Goal: Task Accomplishment & Management: Manage account settings

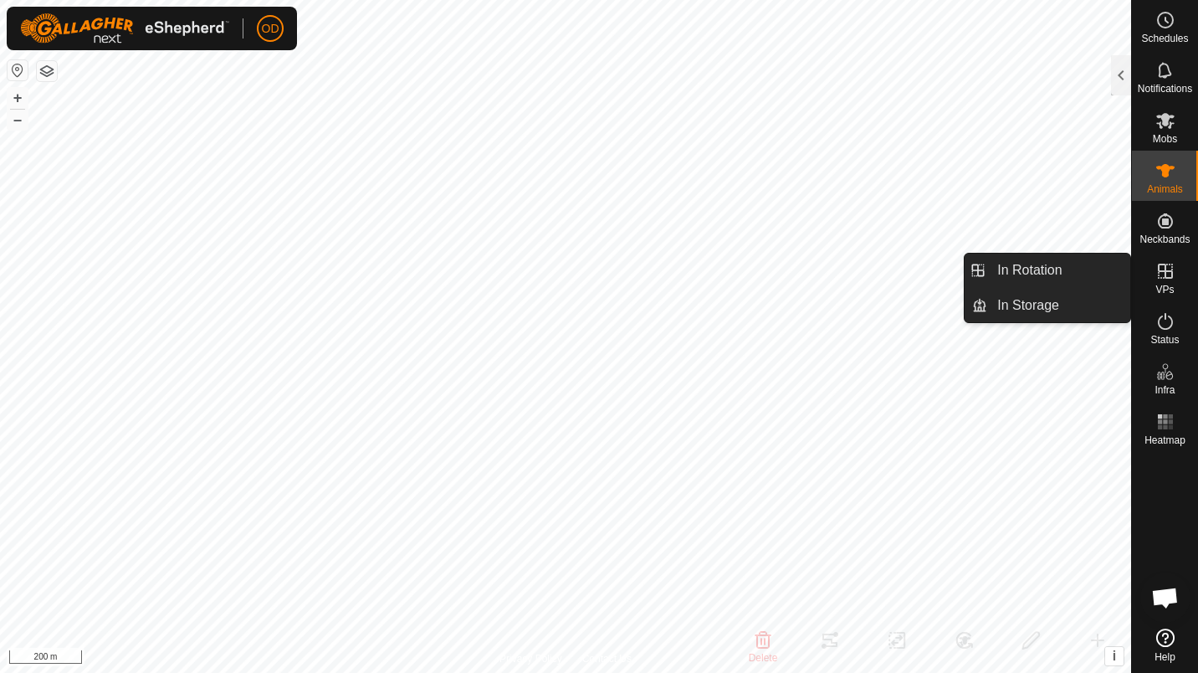
click at [1162, 284] on span "VPs" at bounding box center [1164, 289] width 18 height 10
click at [1098, 270] on link "In Rotation" at bounding box center [1058, 269] width 143 height 33
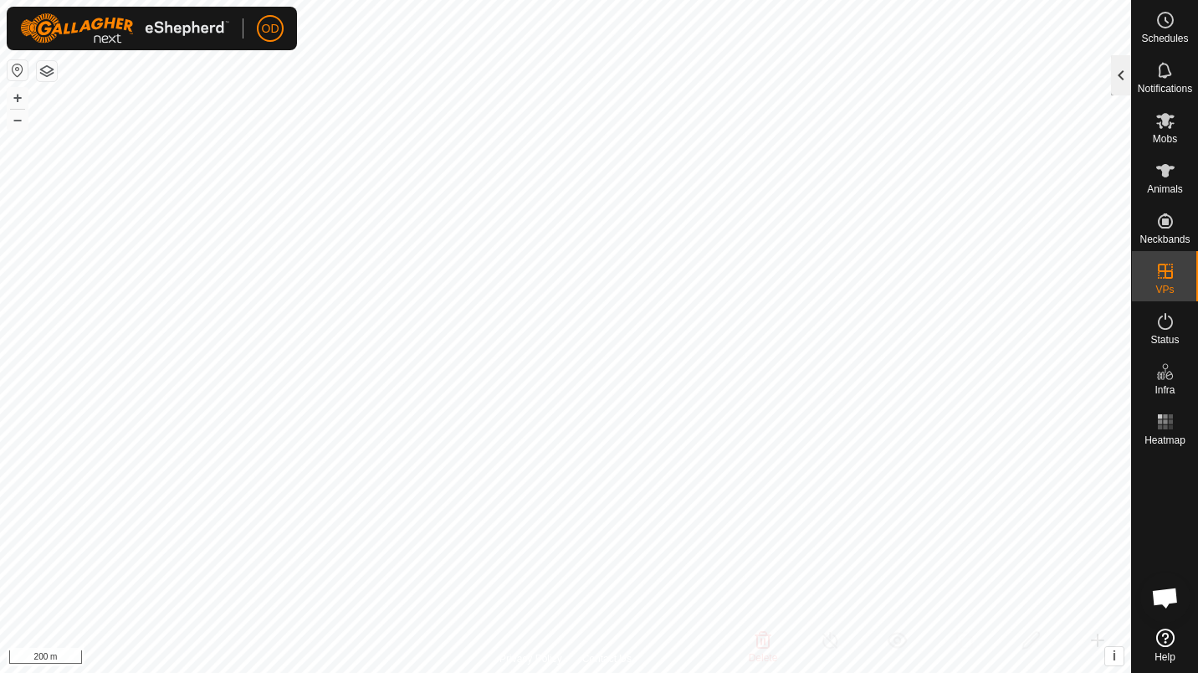
click at [1125, 77] on div at bounding box center [1121, 75] width 20 height 40
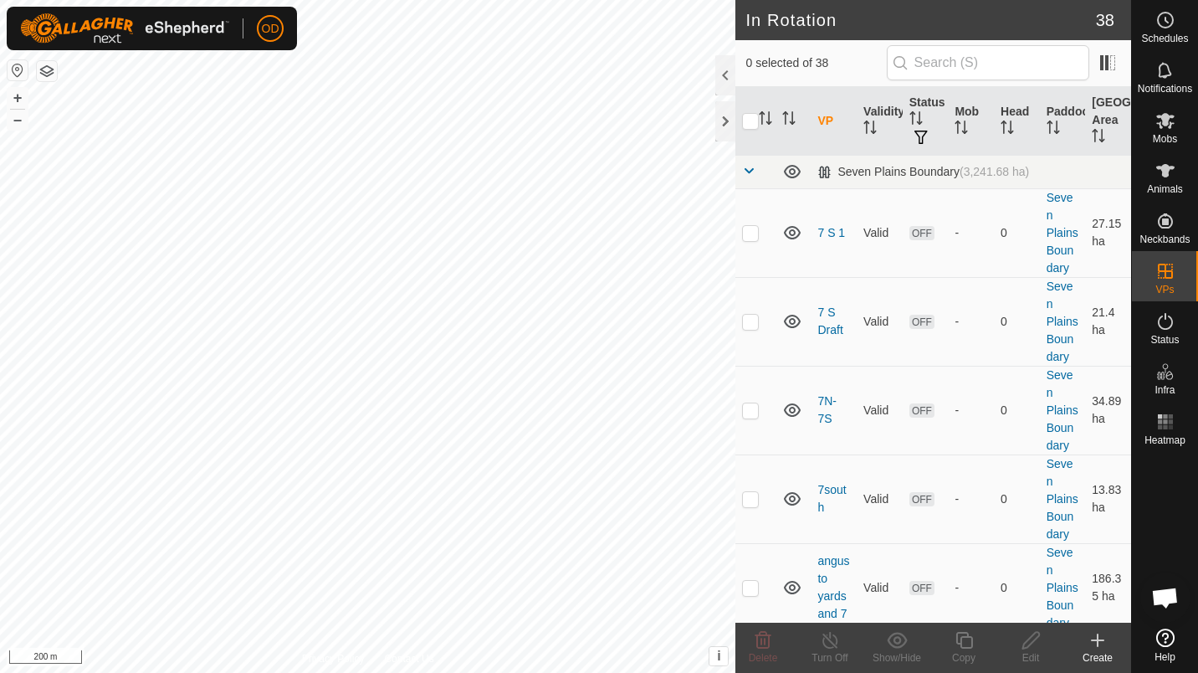
click at [1095, 656] on div "Create" at bounding box center [1097, 657] width 67 height 15
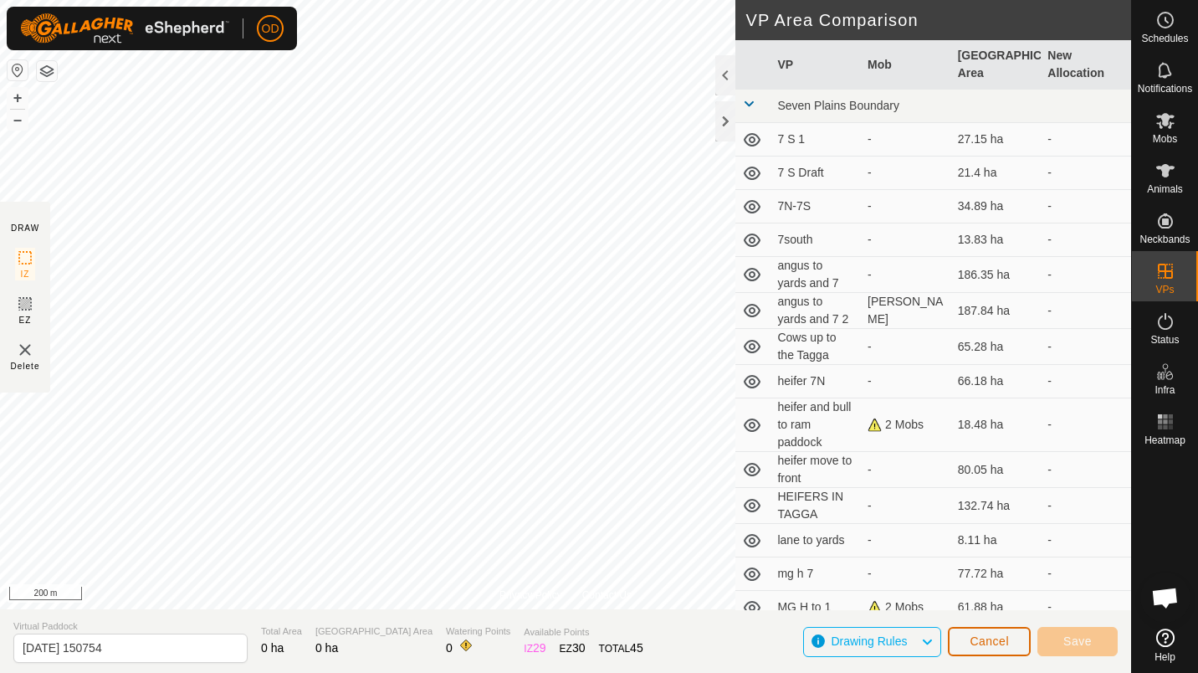
click at [1007, 644] on span "Cancel" at bounding box center [989, 640] width 39 height 13
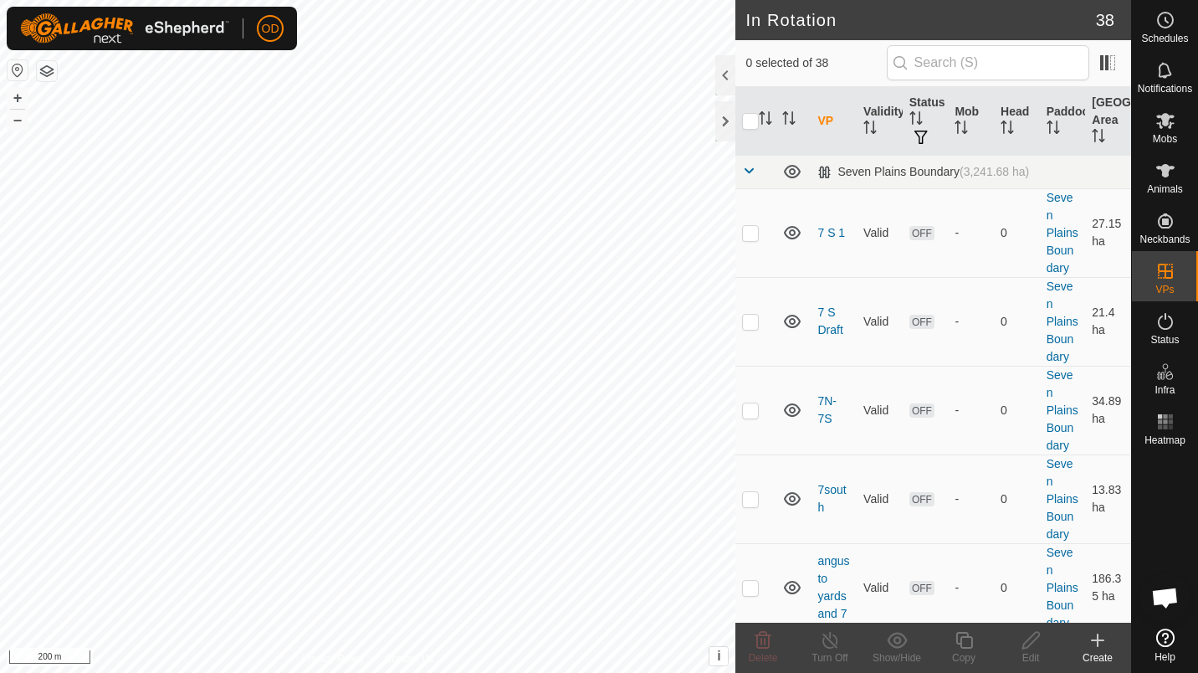
checkbox input "true"
click at [961, 649] on icon at bounding box center [964, 640] width 21 height 20
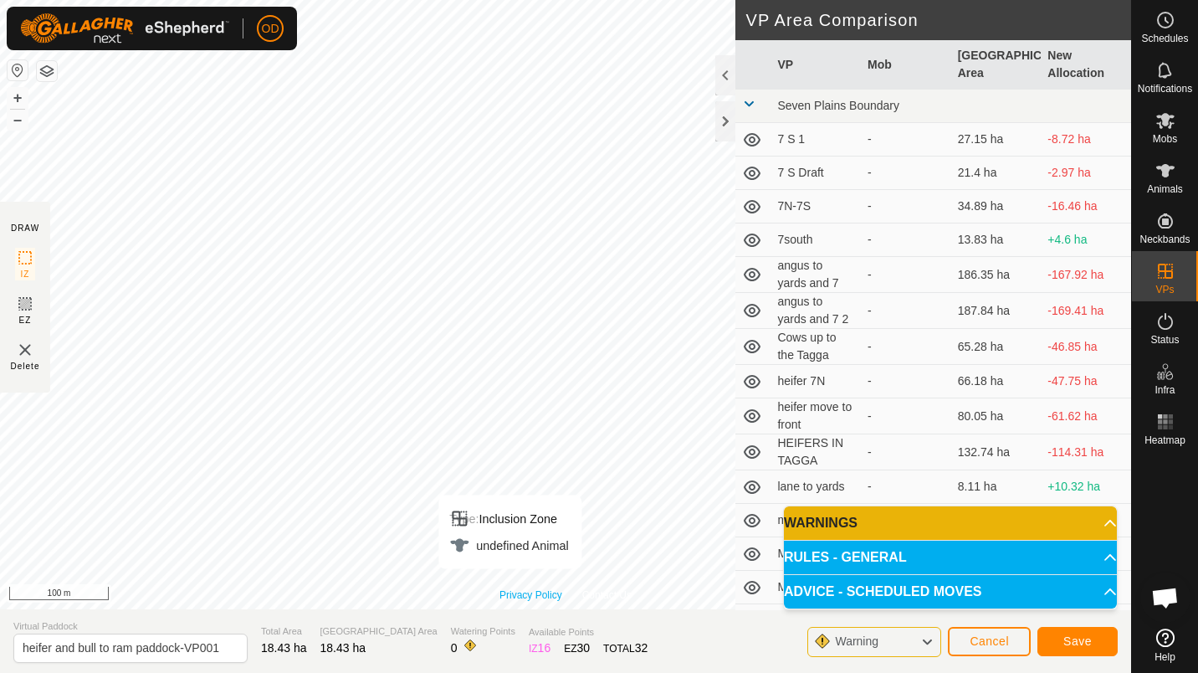
click at [508, 595] on div "Privacy Policy Contact Us Type: Inclusion Zone undefined Animal + – ⇧ i This ap…" at bounding box center [565, 304] width 1131 height 609
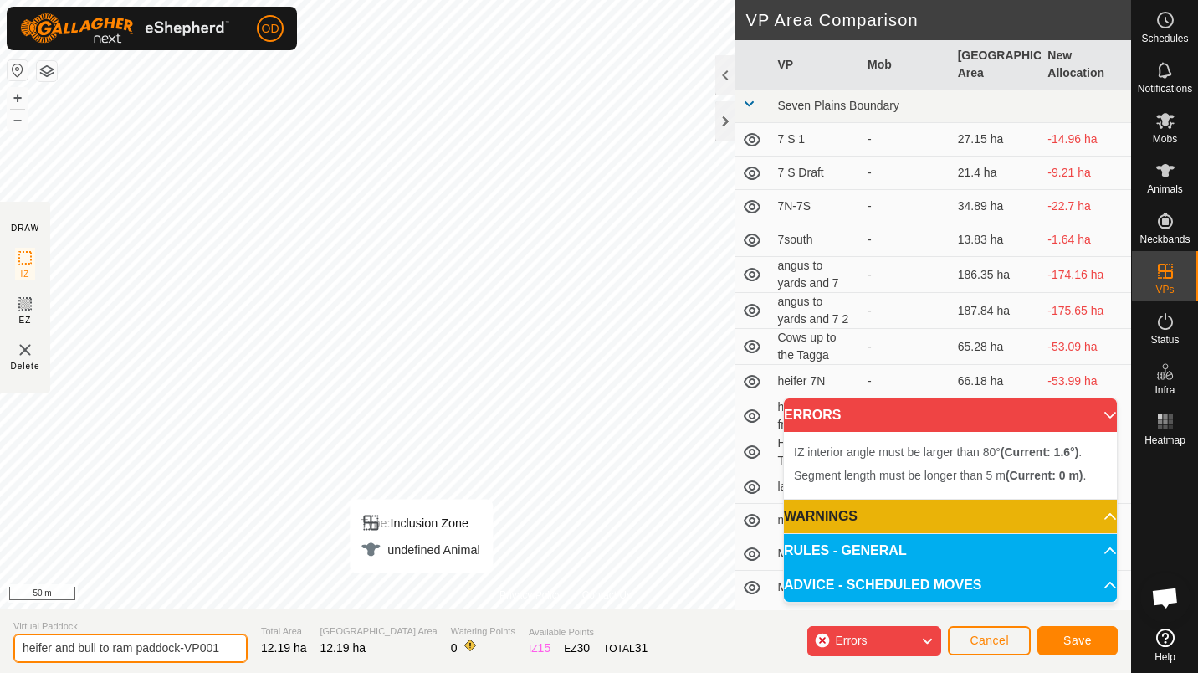
click at [146, 650] on input "heifer and bull to ram paddock-VP001" at bounding box center [130, 647] width 234 height 29
click at [100, 648] on input "heifer and bull to ram paddock-VP001" at bounding box center [130, 647] width 234 height 29
drag, startPoint x: 166, startPoint y: 648, endPoint x: 236, endPoint y: 654, distance: 69.7
click at [236, 654] on section "Virtual Paddock heifer and bull ram paddock-VP001 Total Area 12.19 ha Grazing A…" at bounding box center [565, 641] width 1131 height 64
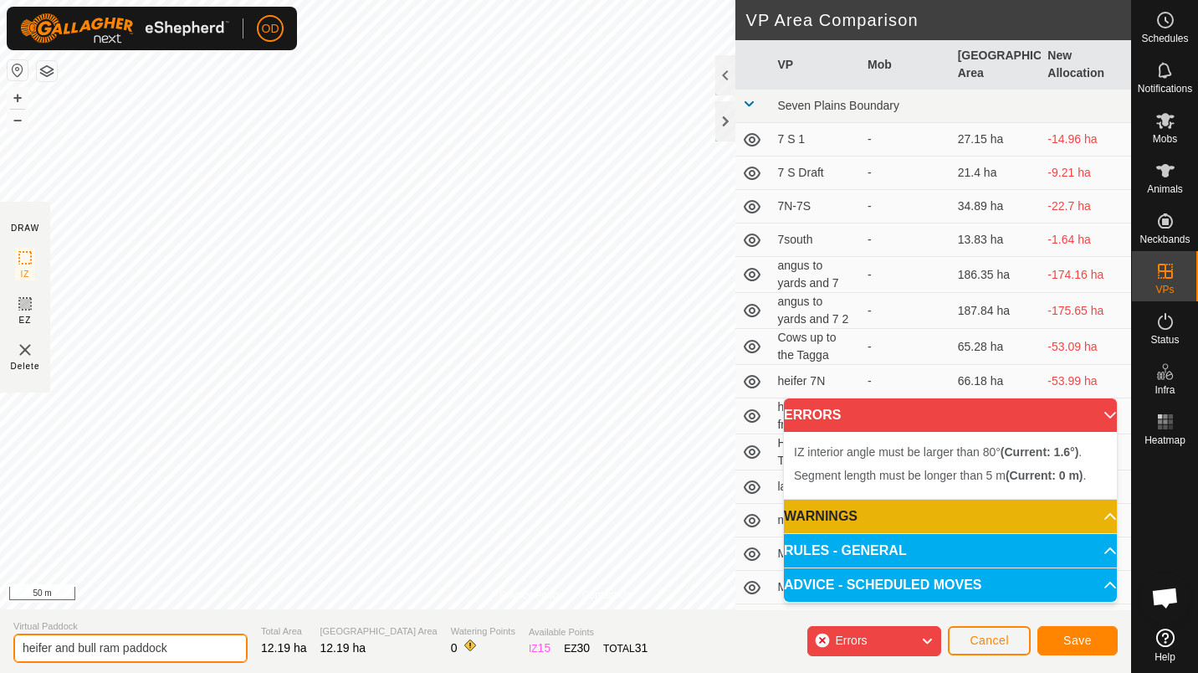
type input "heifer and bull ram paddock"
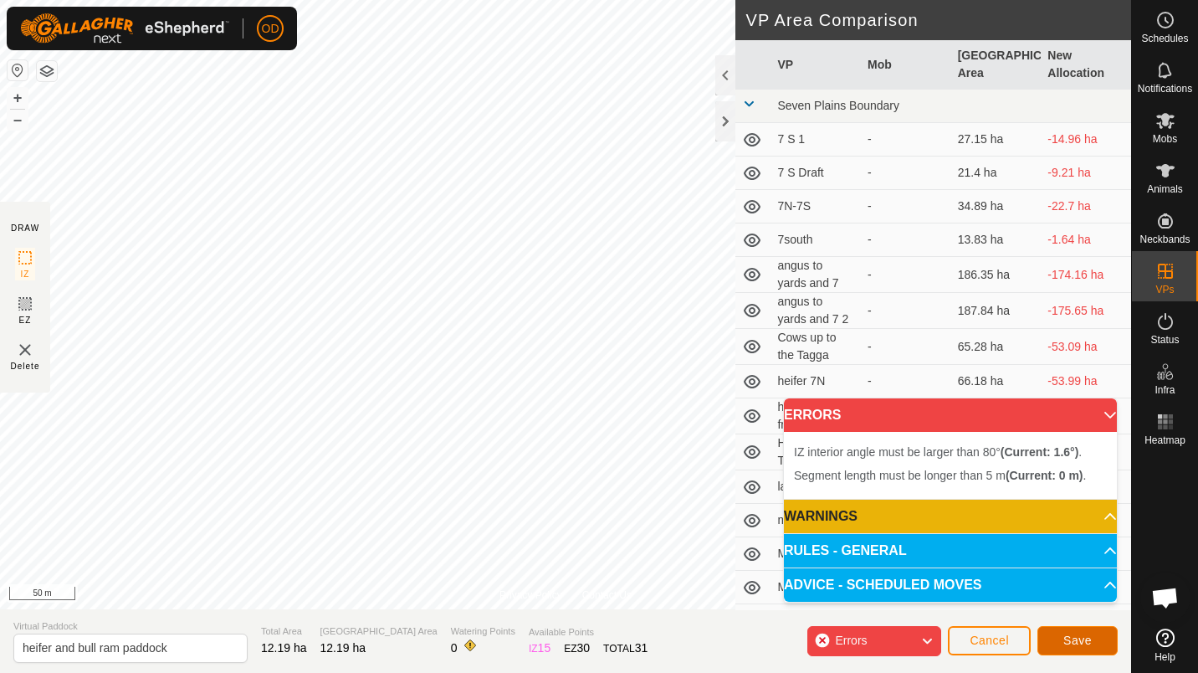
click at [1086, 635] on span "Save" at bounding box center [1077, 639] width 28 height 13
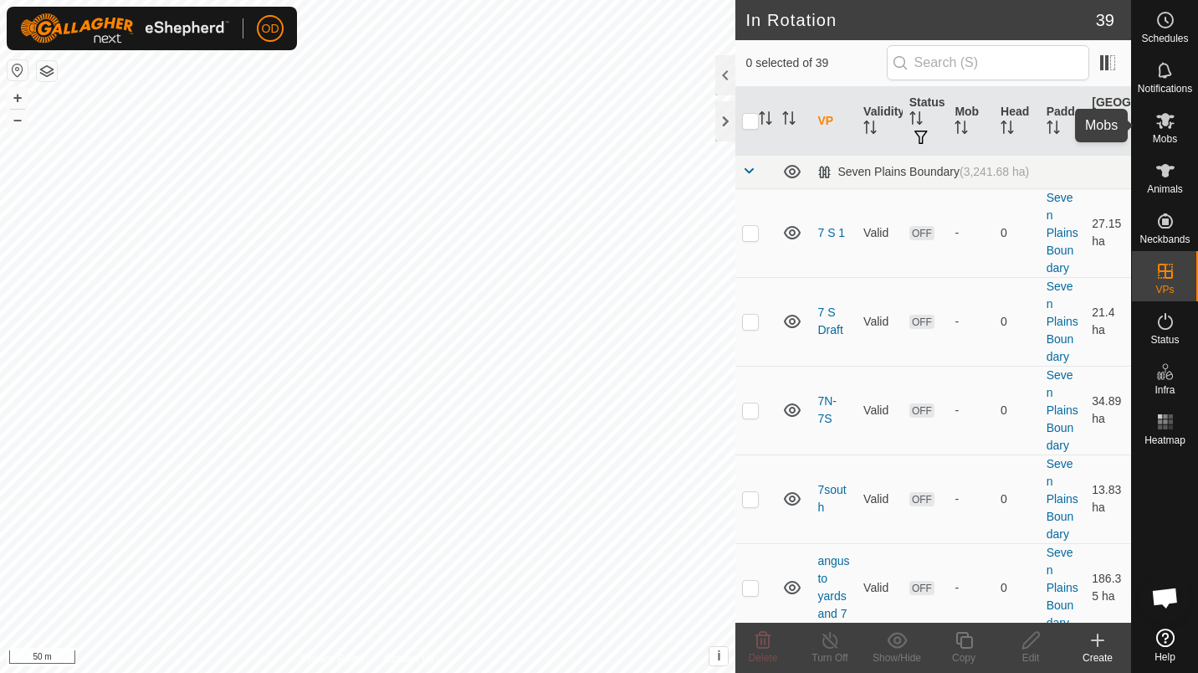
click at [1168, 125] on icon at bounding box center [1165, 120] width 20 height 20
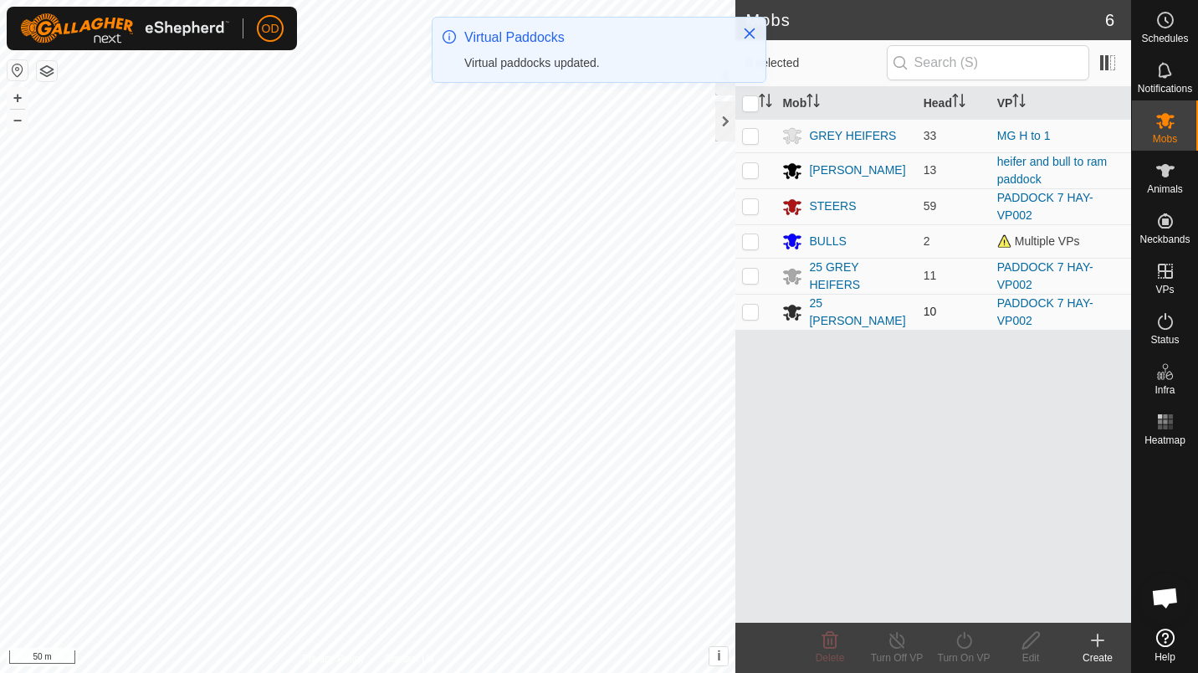
click at [748, 311] on p-checkbox at bounding box center [750, 311] width 17 height 13
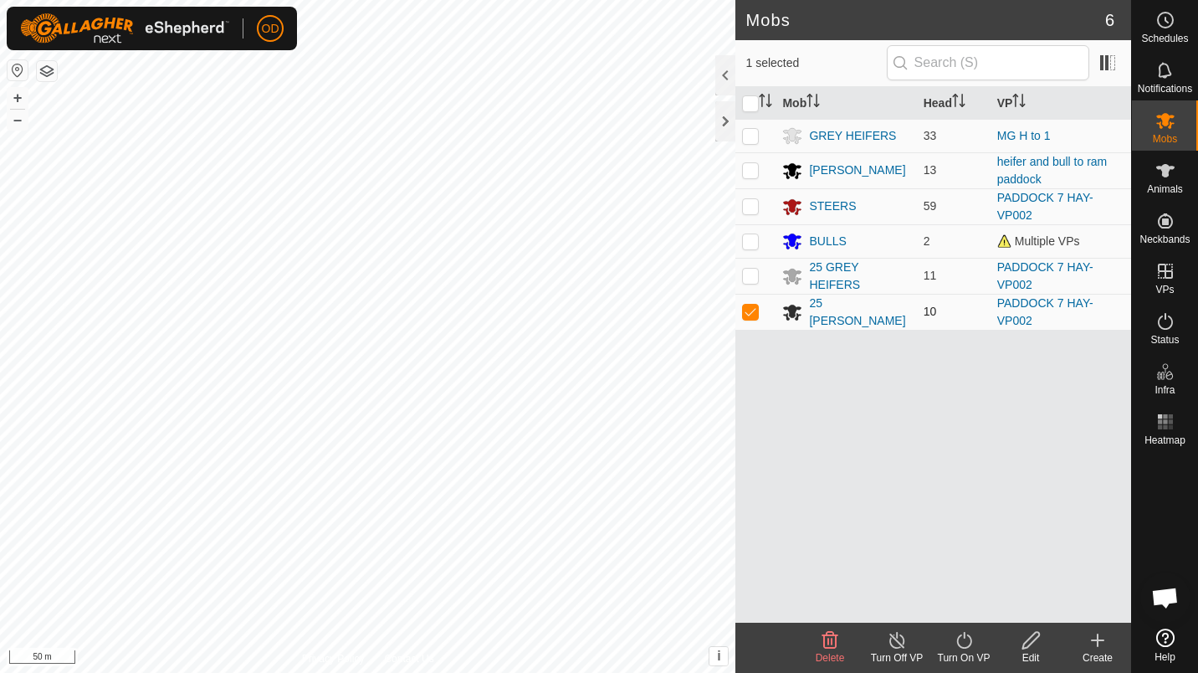
click at [749, 315] on td at bounding box center [755, 312] width 40 height 36
checkbox input "false"
click at [748, 166] on p-checkbox at bounding box center [750, 169] width 17 height 13
checkbox input "true"
click at [834, 237] on div "BULLS" at bounding box center [827, 242] width 37 height 18
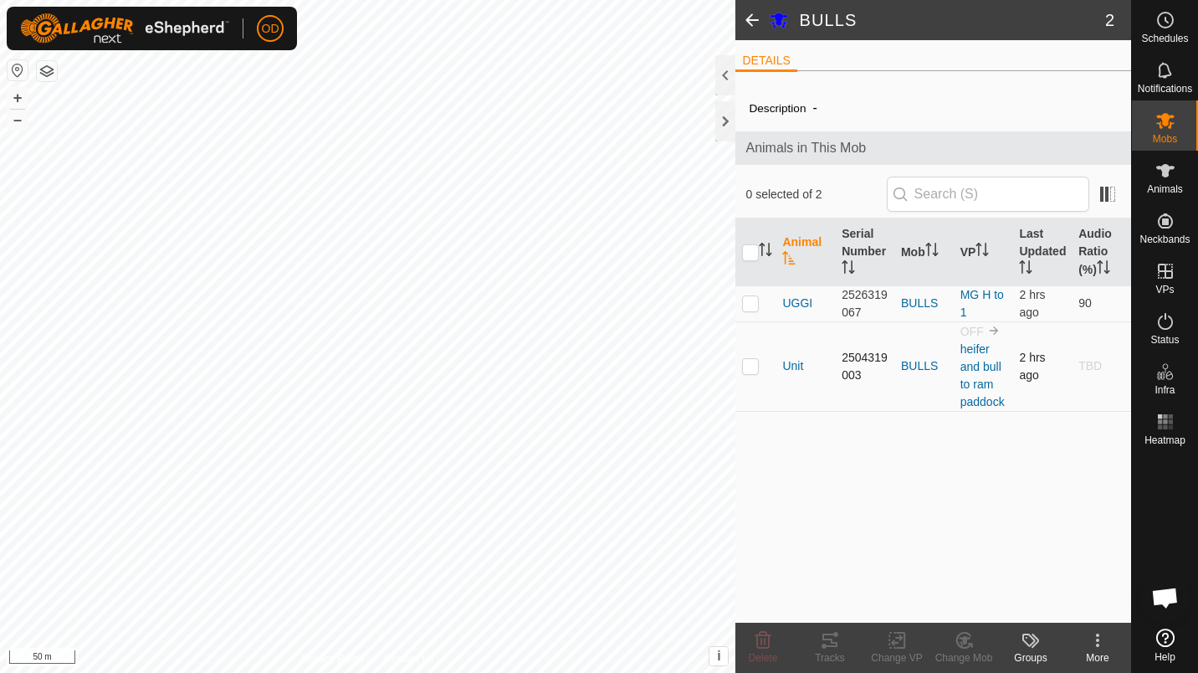
click at [751, 356] on td at bounding box center [755, 366] width 40 height 90
checkbox input "true"
click at [893, 653] on div "Change VP" at bounding box center [896, 657] width 67 height 15
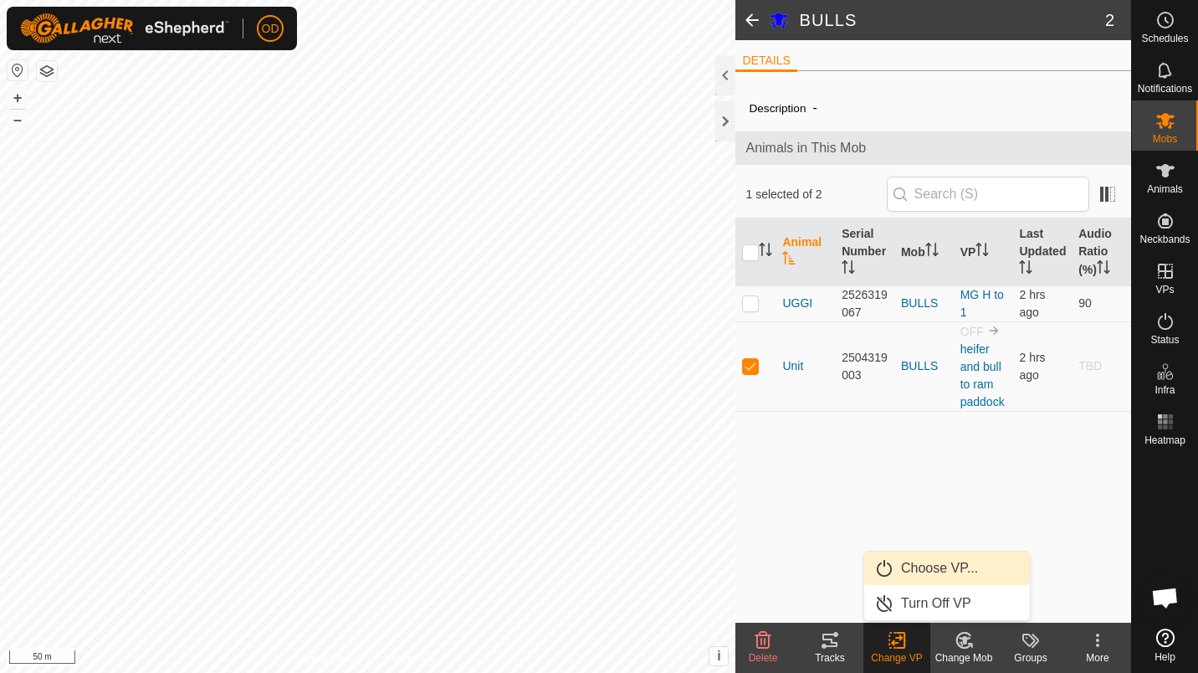
click at [923, 574] on link "Choose VP..." at bounding box center [947, 567] width 166 height 33
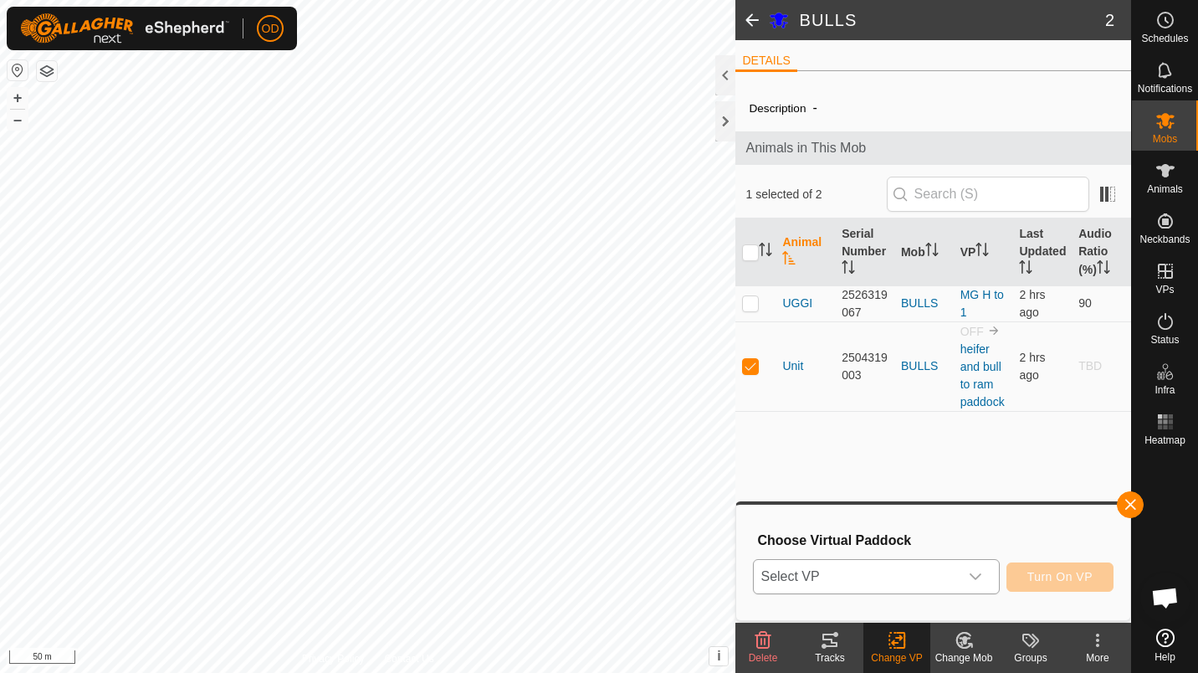
click at [962, 581] on div "dropdown trigger" at bounding box center [975, 576] width 33 height 33
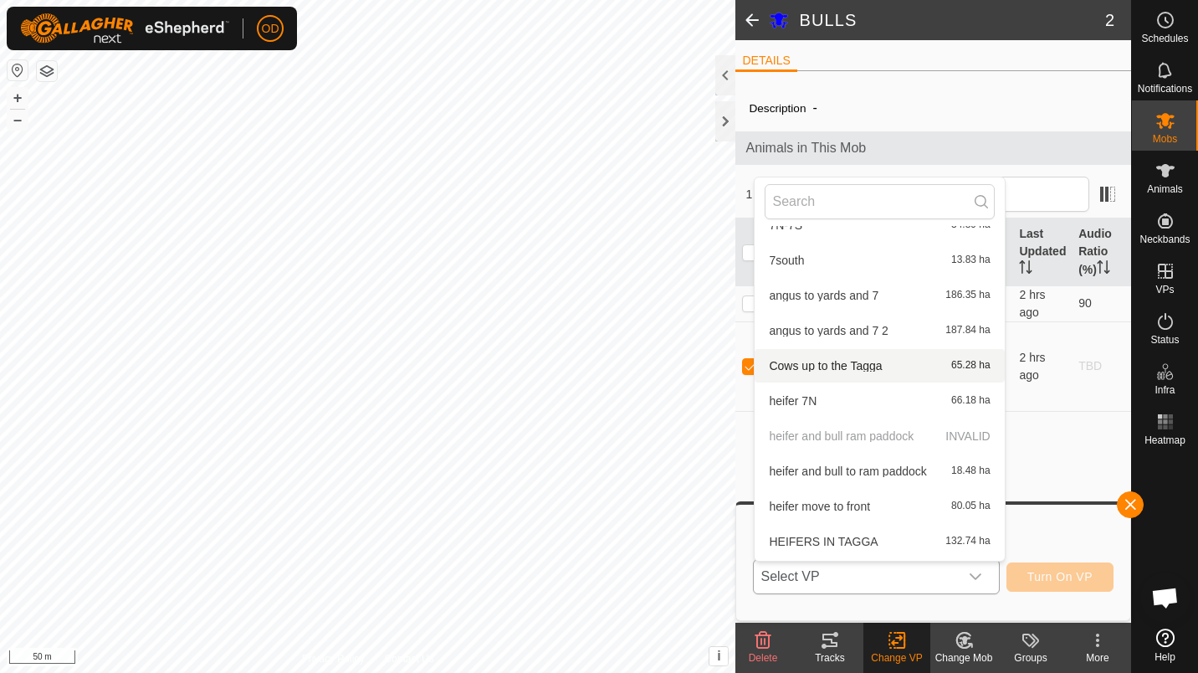
scroll to position [134, 0]
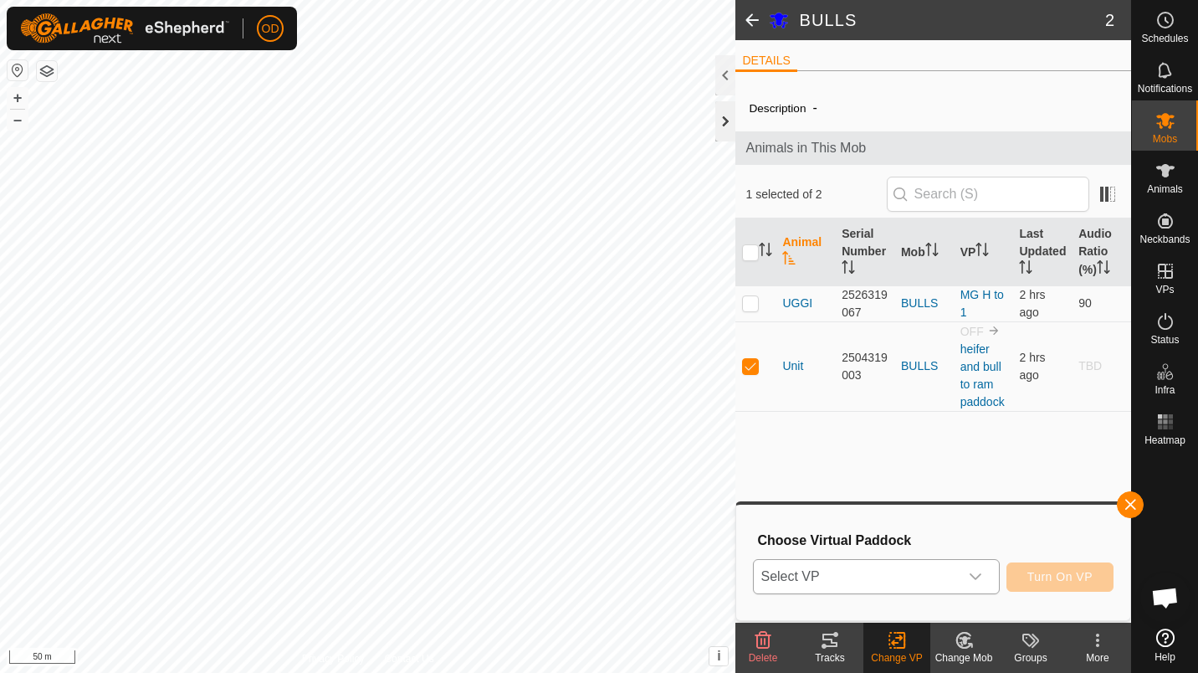
click at [722, 129] on div at bounding box center [725, 121] width 20 height 40
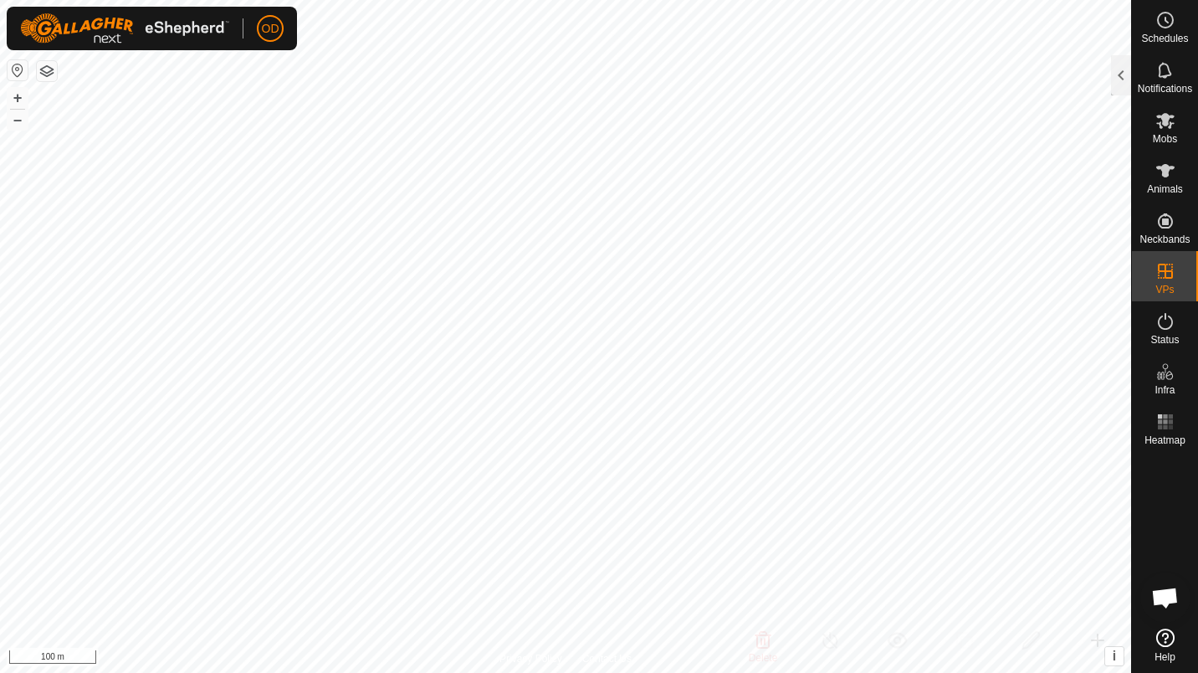
checkbox input "true"
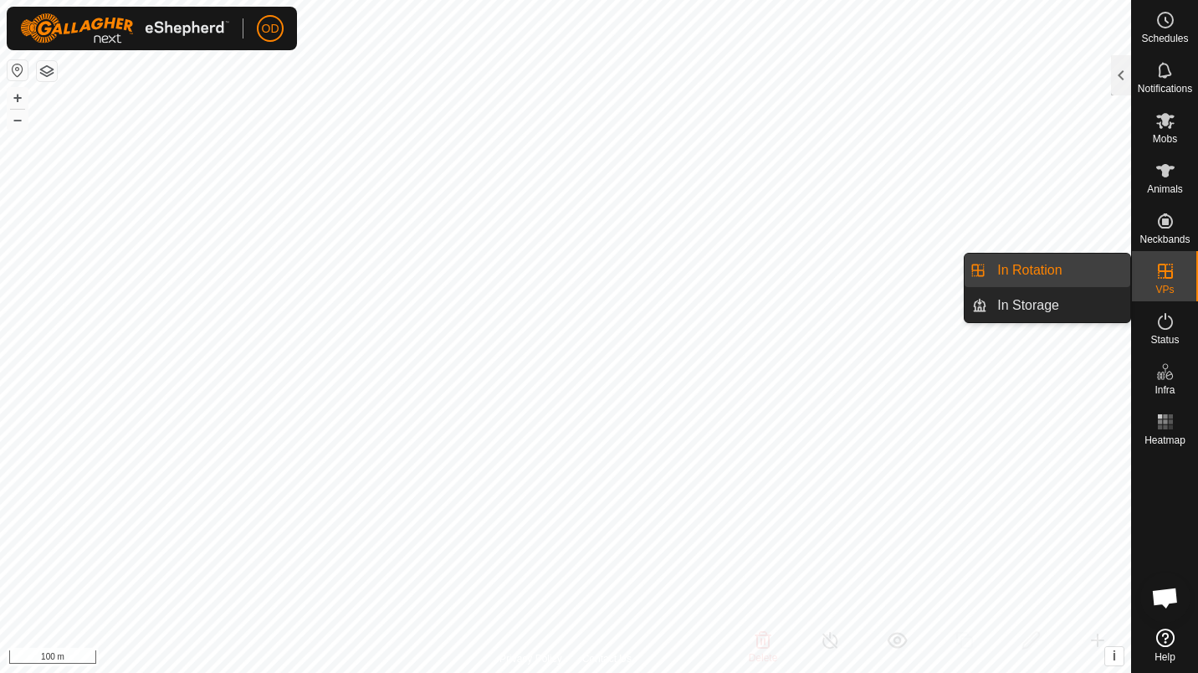
click at [1170, 283] on es-virtualpaddocks-svg-icon at bounding box center [1165, 271] width 30 height 27
click at [1076, 313] on link "In Storage" at bounding box center [1058, 305] width 143 height 33
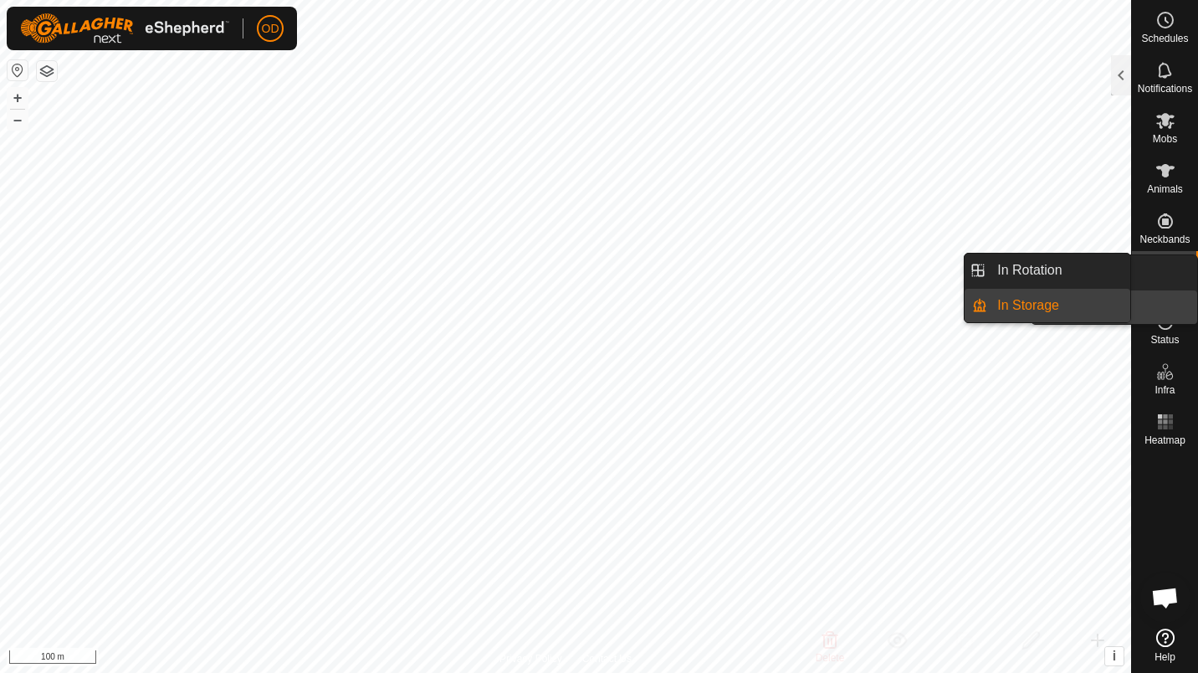
click at [1173, 272] on icon at bounding box center [1165, 271] width 20 height 20
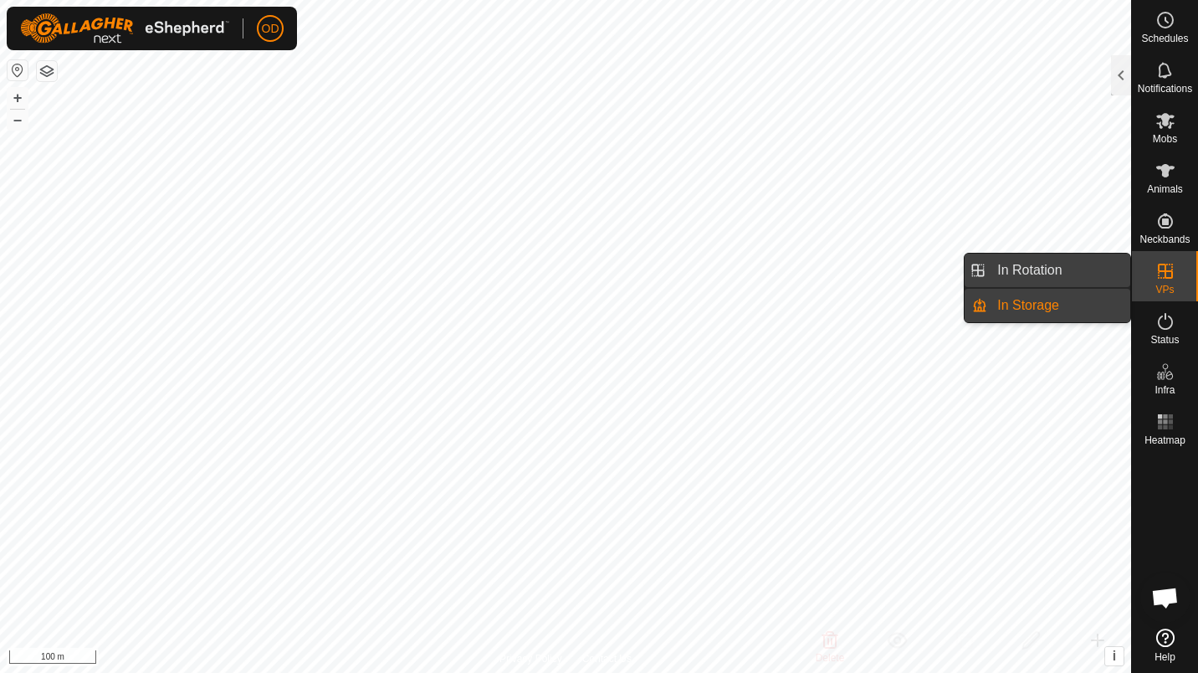
click at [1049, 267] on link "In Rotation" at bounding box center [1058, 269] width 143 height 33
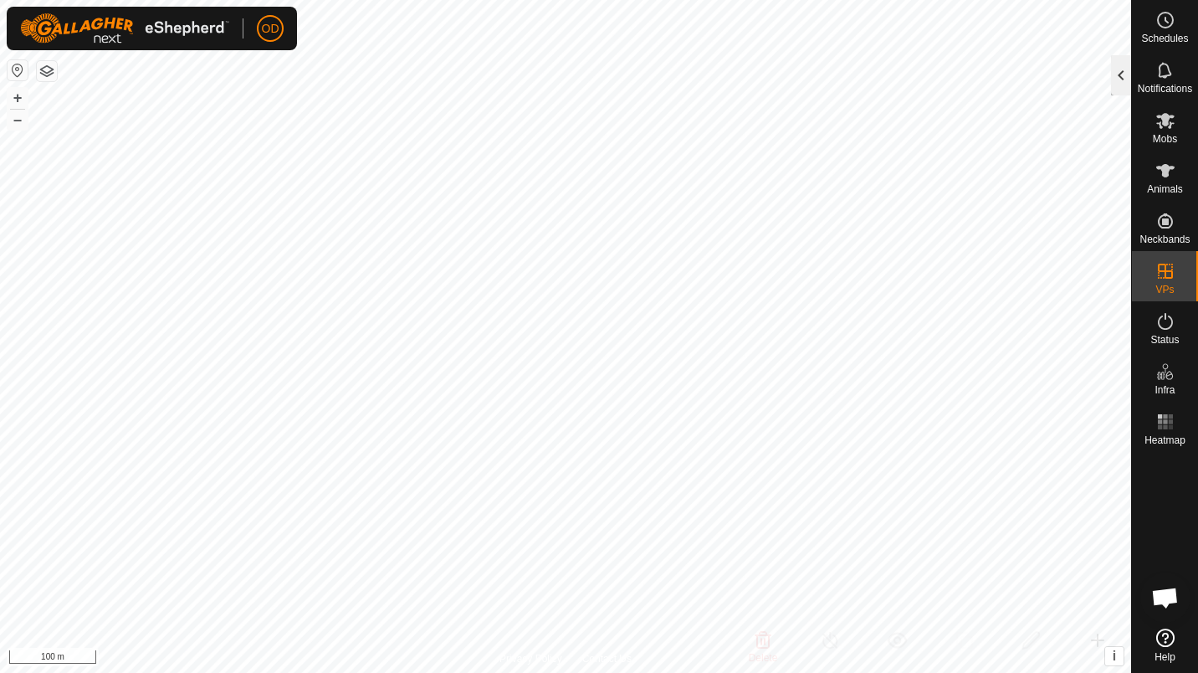
click at [1113, 77] on div at bounding box center [1121, 75] width 20 height 40
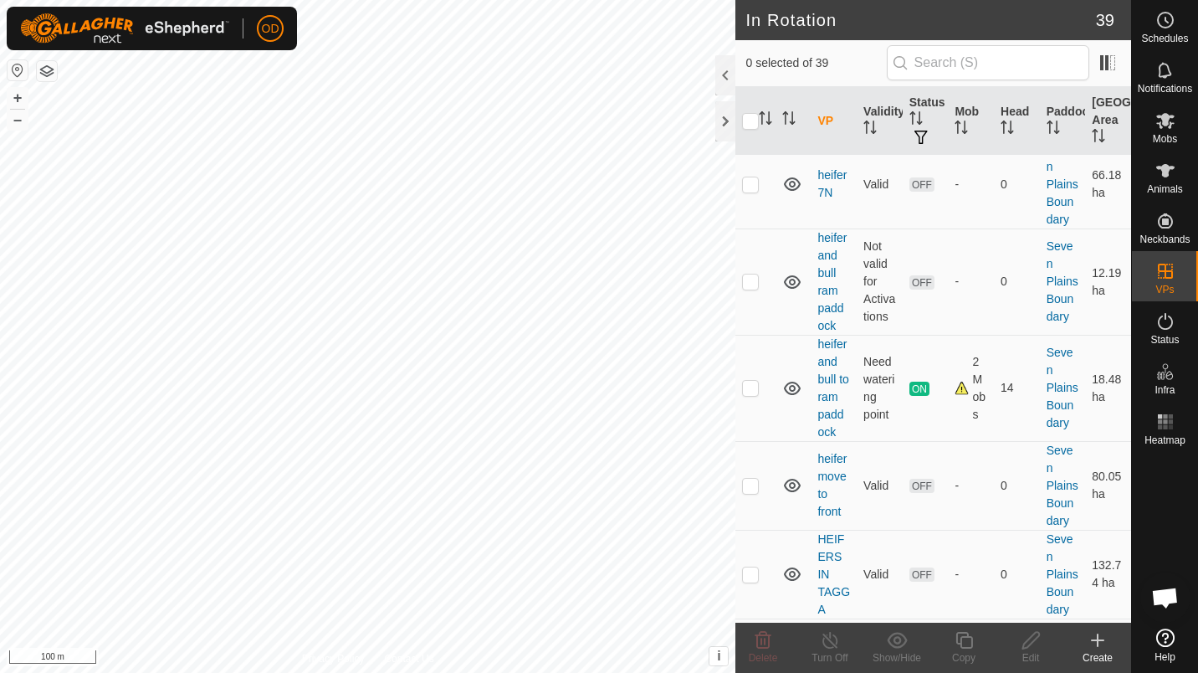
scroll to position [670, 0]
click at [754, 287] on p-checkbox at bounding box center [750, 280] width 17 height 13
checkbox input "true"
click at [1039, 650] on div "Edit" at bounding box center [1030, 657] width 67 height 15
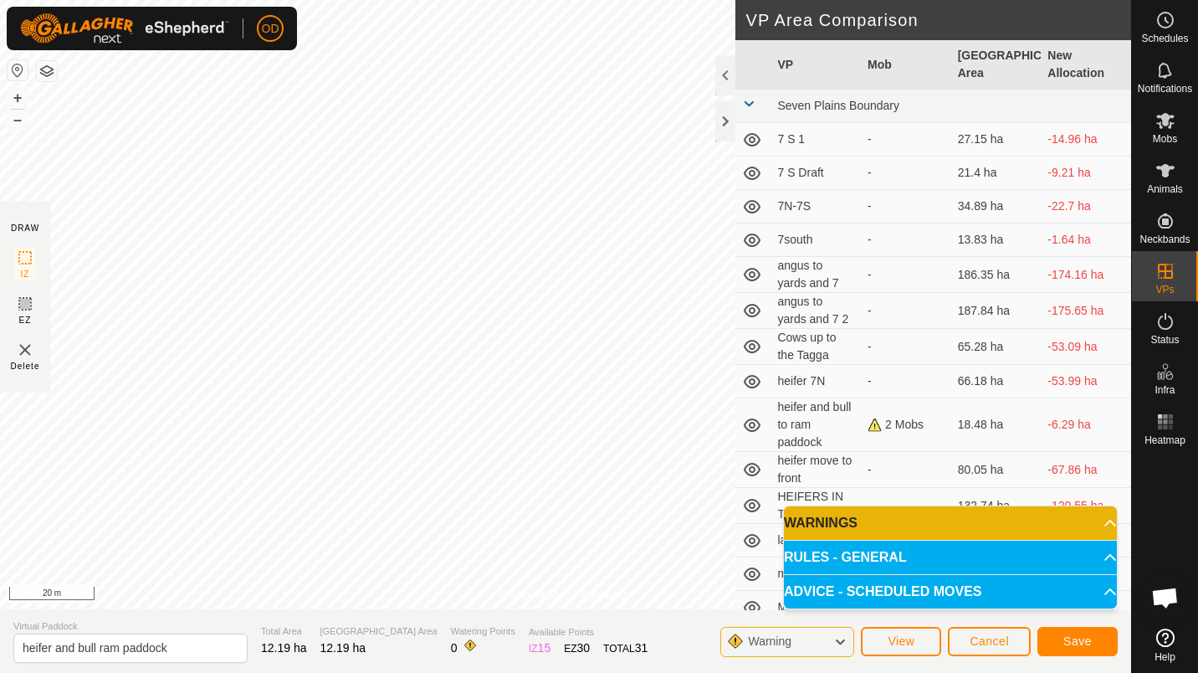
click at [1020, 537] on p-accordion-header "WARNINGS" at bounding box center [950, 522] width 333 height 33
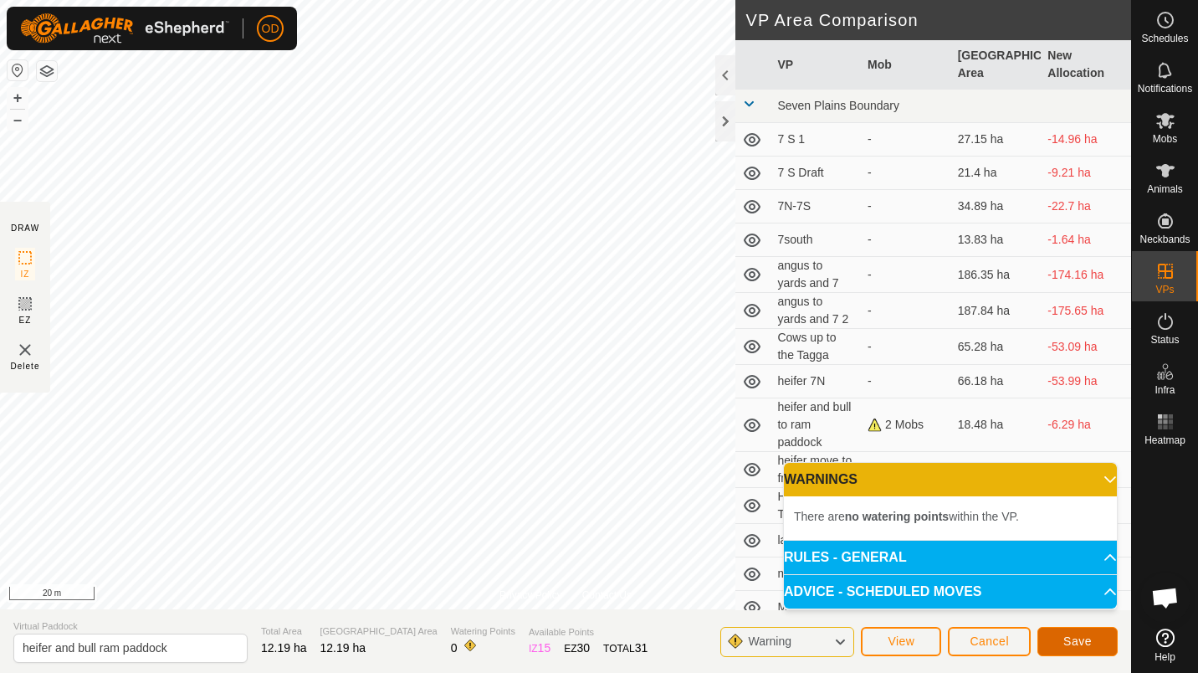
click at [1074, 644] on span "Save" at bounding box center [1077, 640] width 28 height 13
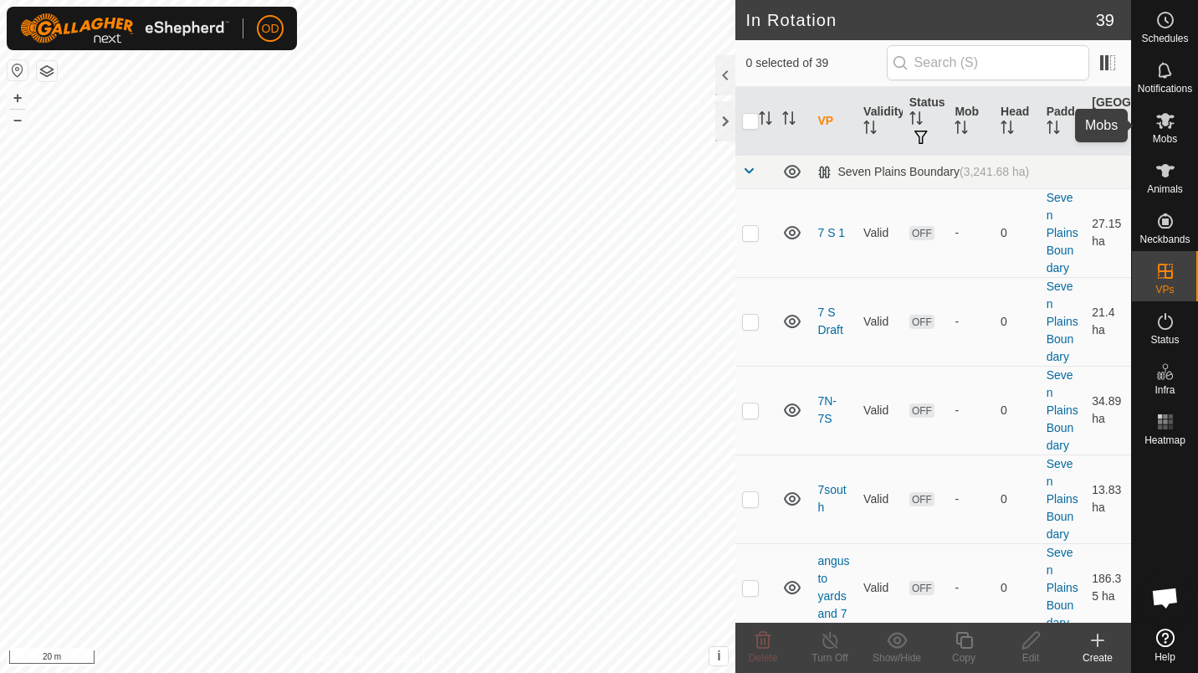
click at [1160, 131] on es-mob-svg-icon at bounding box center [1165, 120] width 30 height 27
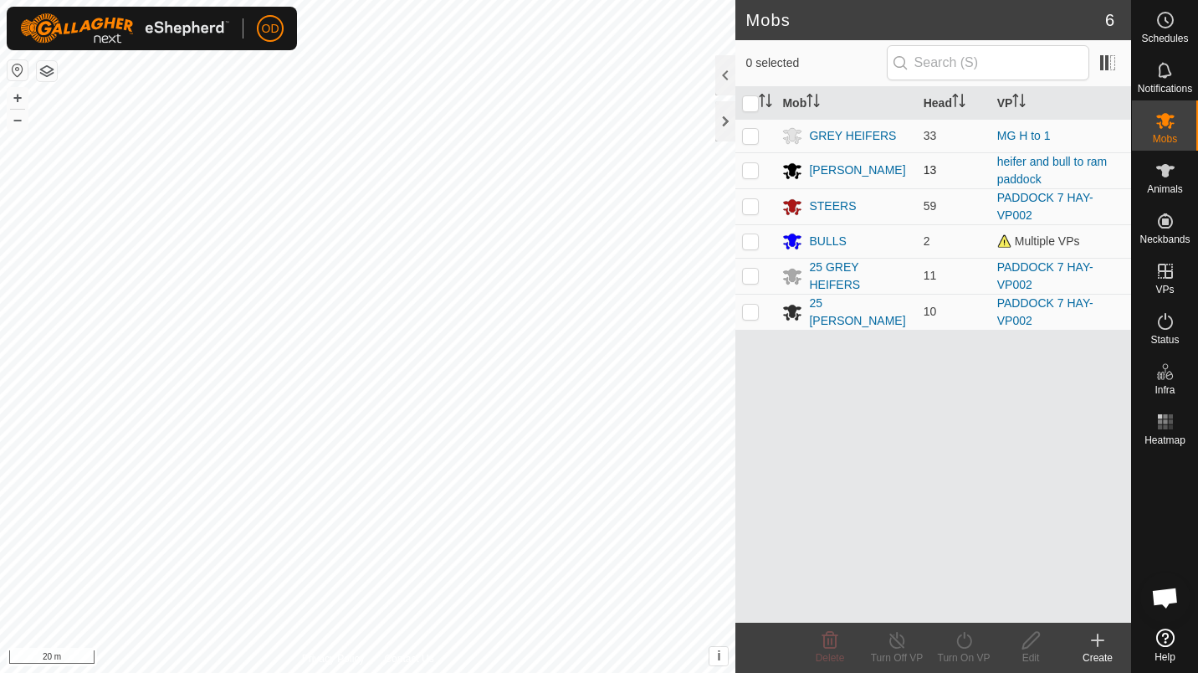
click at [750, 166] on p-checkbox at bounding box center [750, 169] width 17 height 13
checkbox input "true"
click at [833, 234] on div "BULLS" at bounding box center [827, 242] width 37 height 18
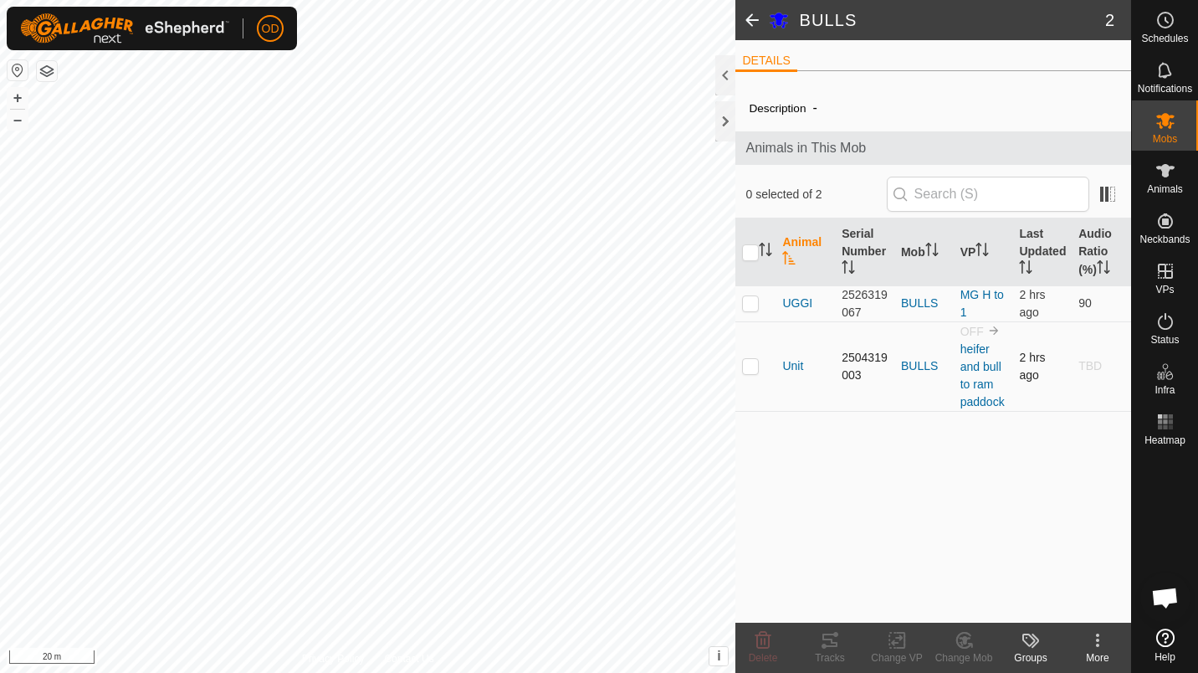
click at [749, 371] on p-checkbox at bounding box center [750, 365] width 17 height 13
checkbox input "true"
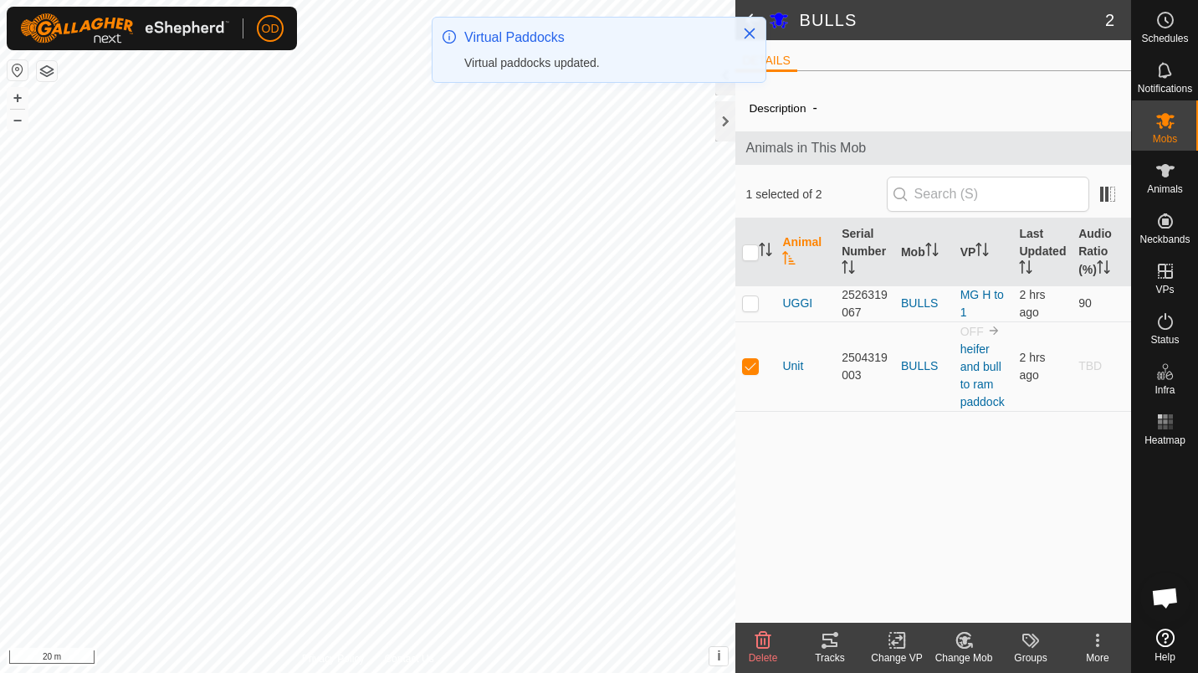
click at [892, 642] on icon at bounding box center [897, 640] width 12 height 11
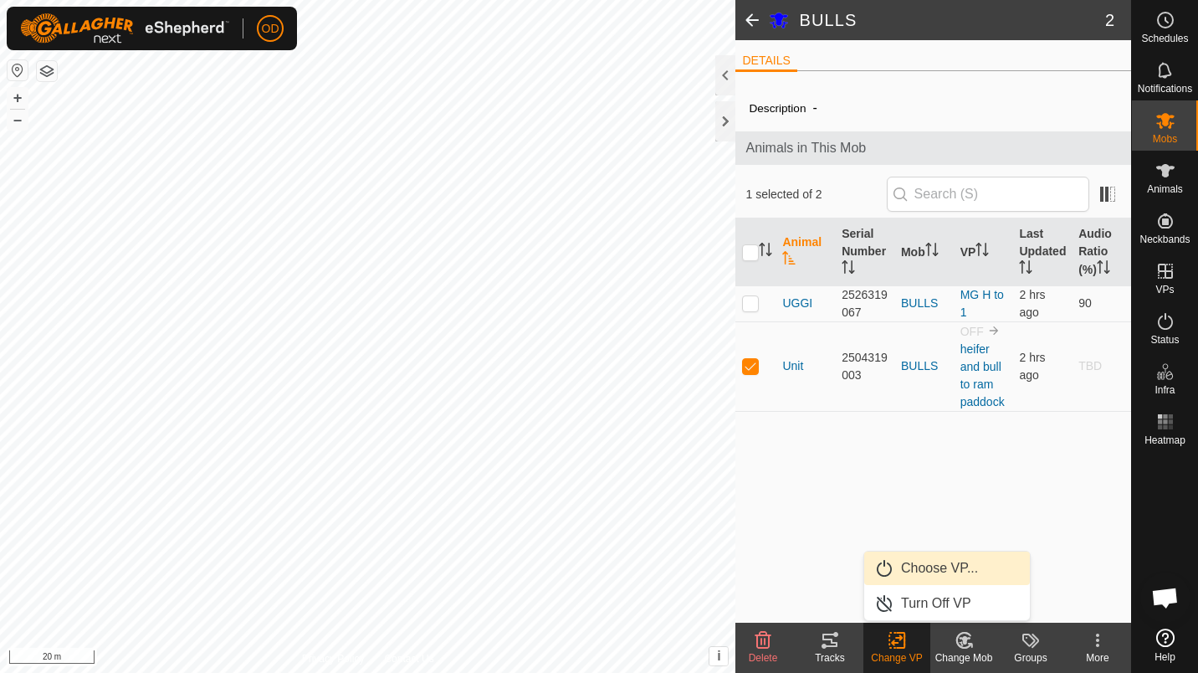
click at [944, 563] on link "Choose VP..." at bounding box center [947, 567] width 166 height 33
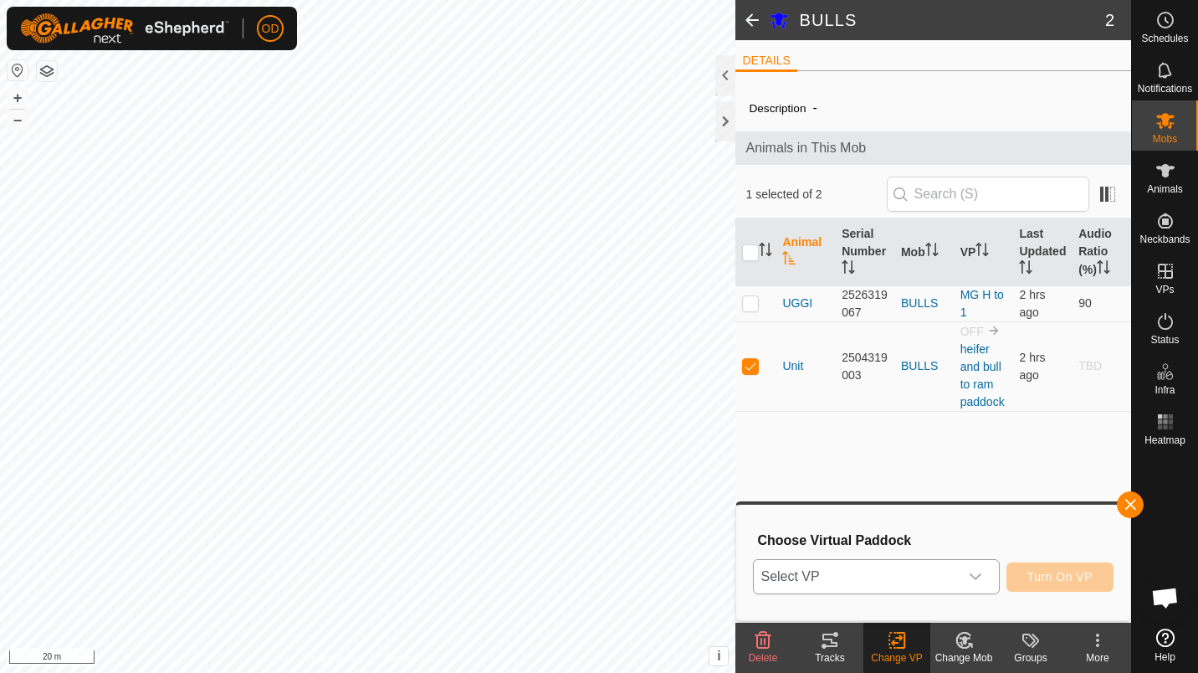
click at [908, 576] on span "Select VP" at bounding box center [856, 576] width 204 height 33
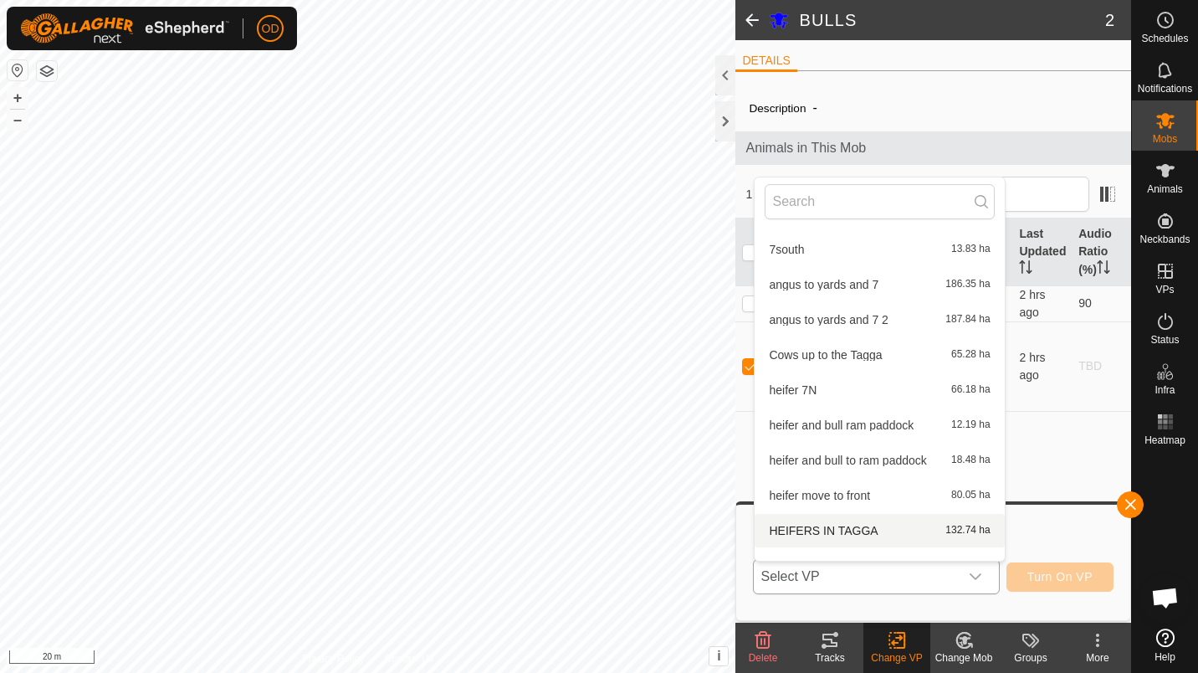
scroll to position [138, 0]
click at [857, 417] on li "heifer and bull ram paddock 12.19 ha" at bounding box center [879, 423] width 249 height 33
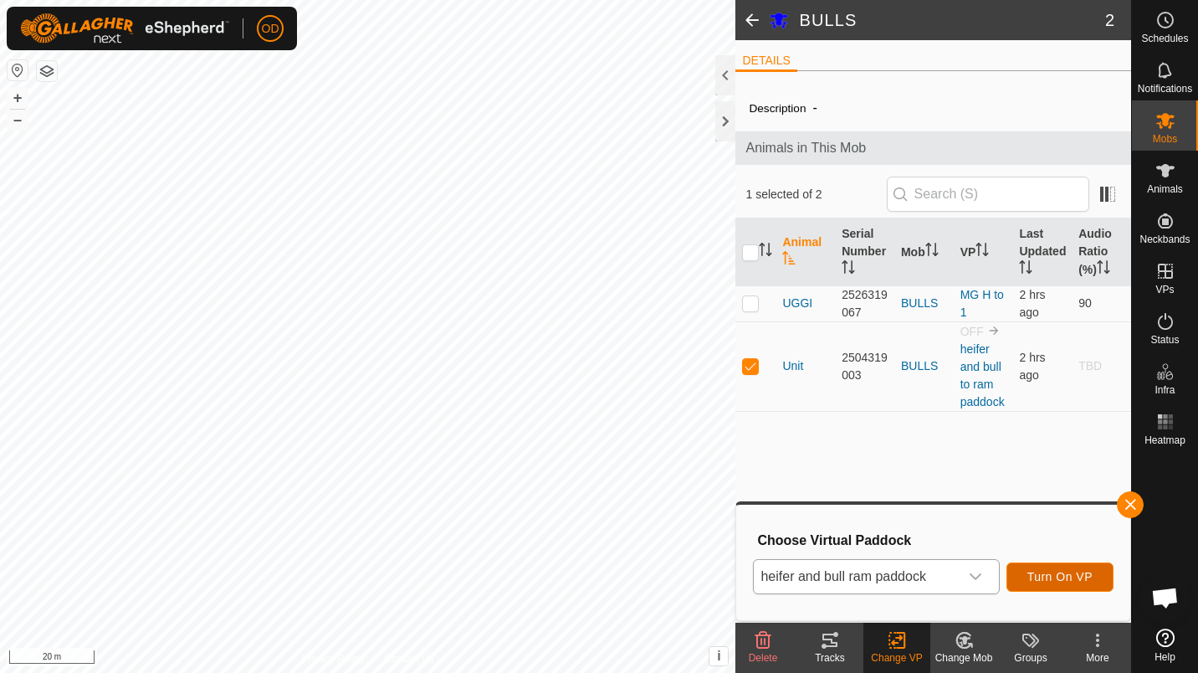
click at [1047, 583] on span "Turn On VP" at bounding box center [1059, 576] width 65 height 13
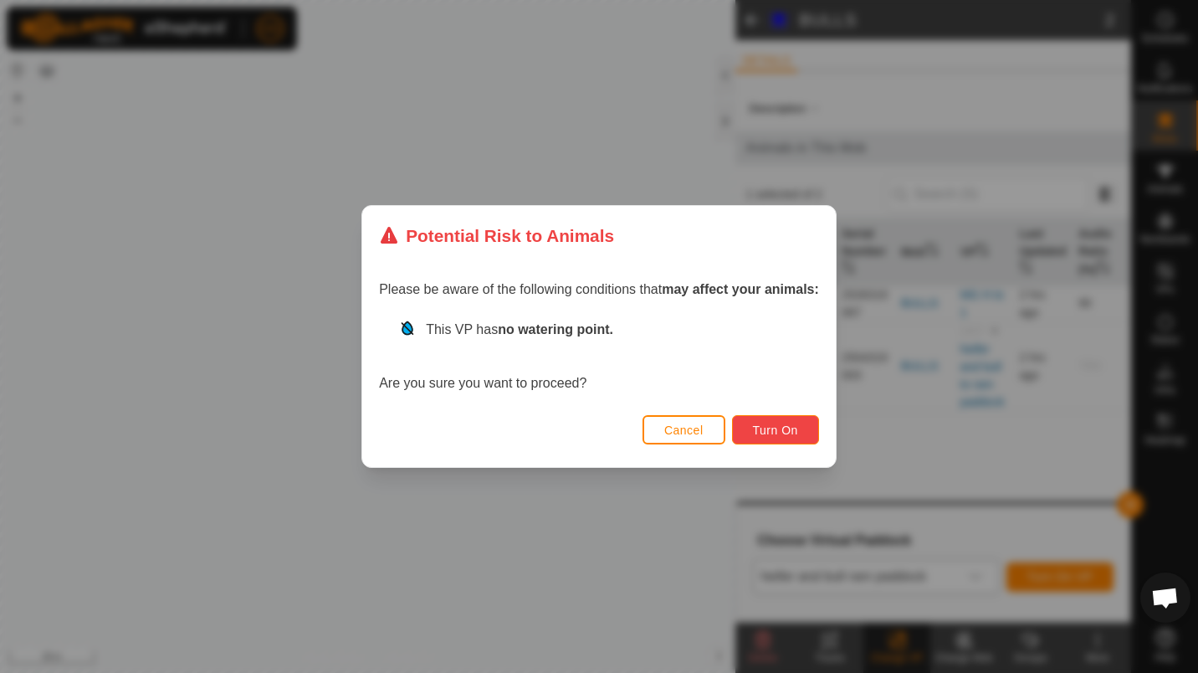
click at [760, 426] on span "Turn On" at bounding box center [775, 429] width 45 height 13
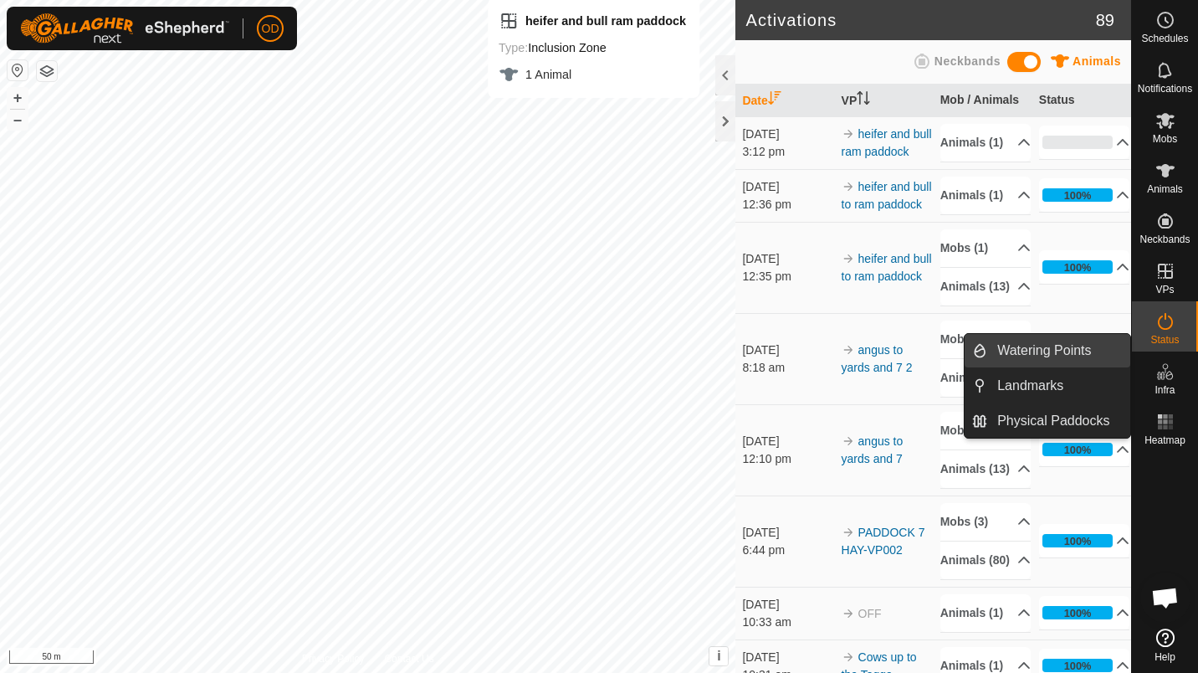
click at [1110, 349] on link "Watering Points" at bounding box center [1058, 350] width 143 height 33
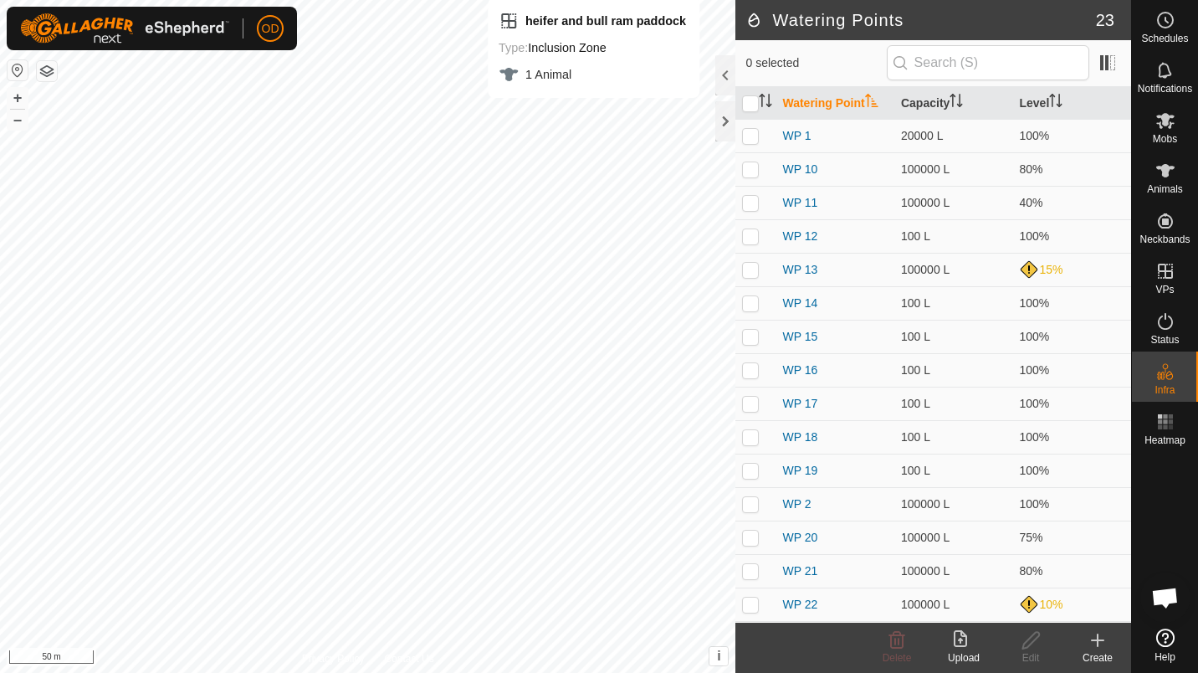
click at [1092, 636] on icon at bounding box center [1098, 640] width 20 height 20
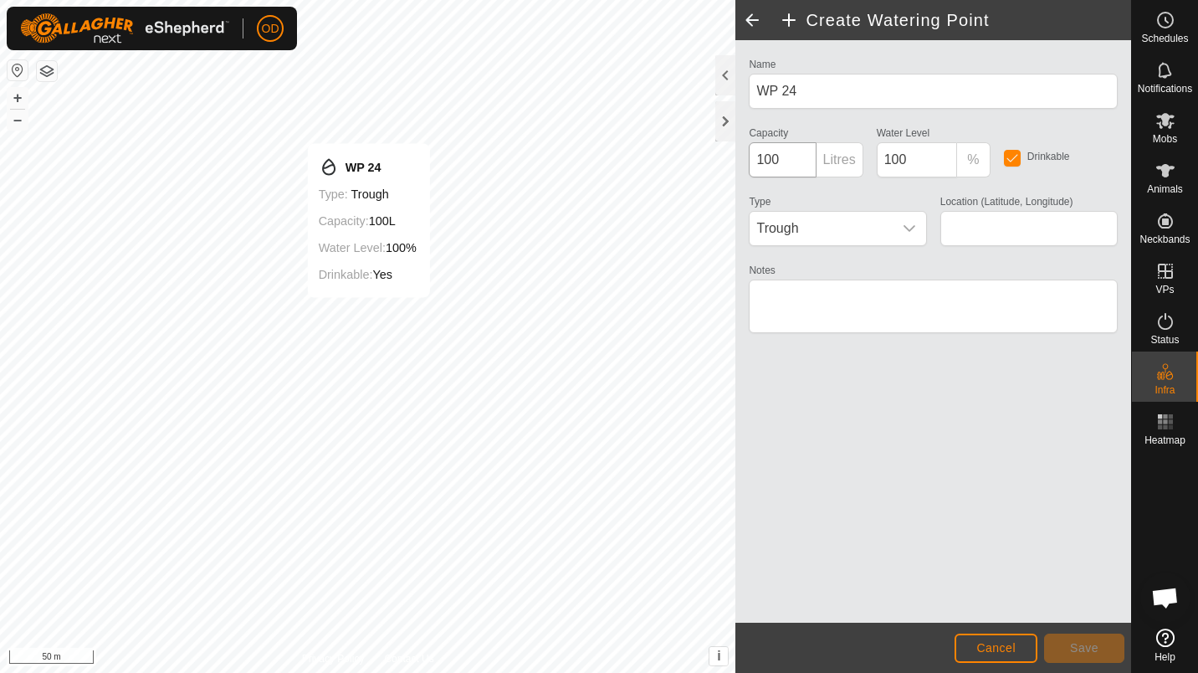
type input "-33.722398, 122.422709"
click at [1088, 647] on span "Save" at bounding box center [1084, 647] width 28 height 13
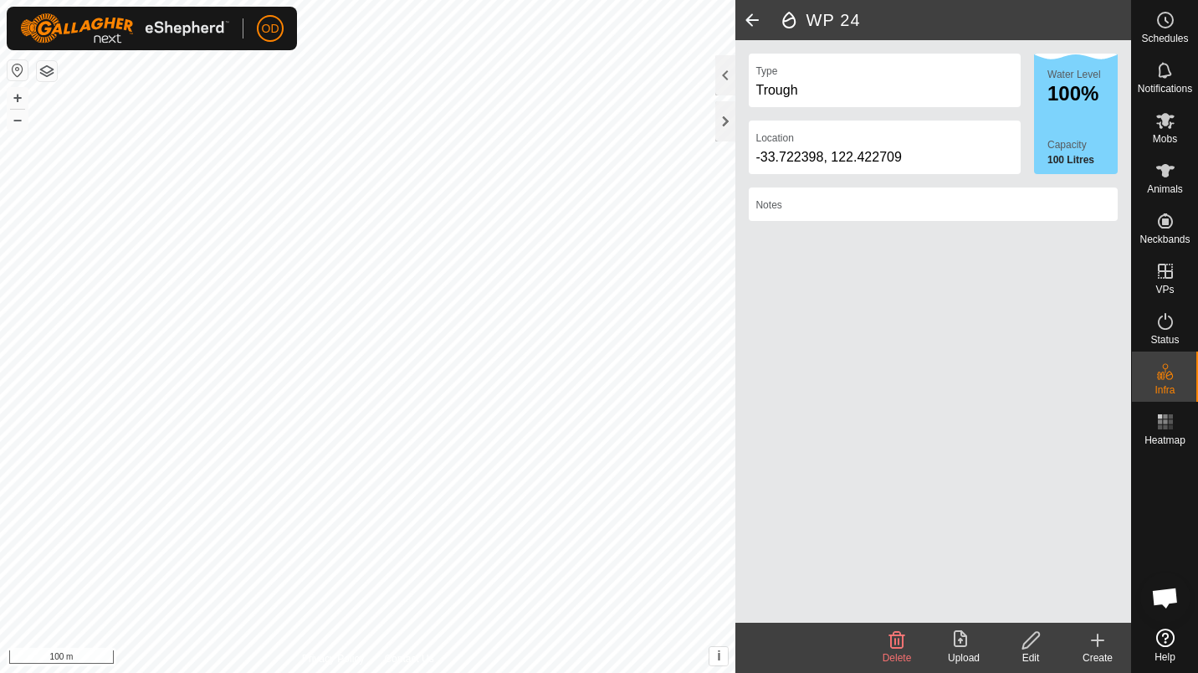
click at [756, 12] on span at bounding box center [751, 20] width 33 height 40
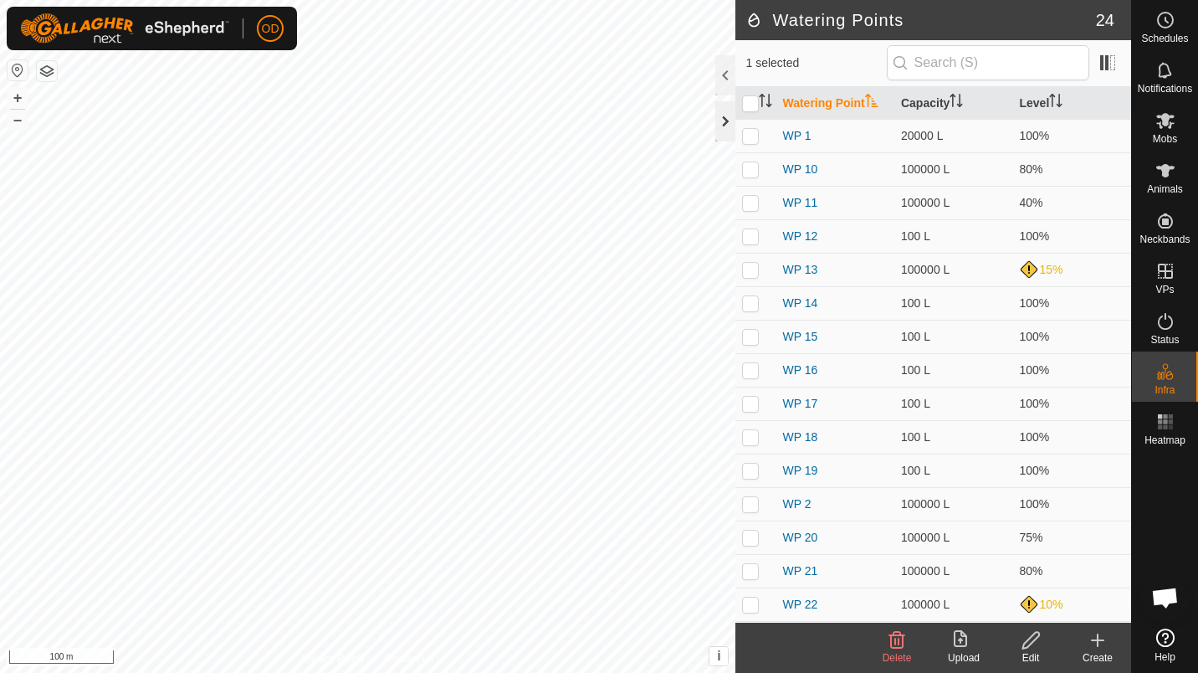
click at [726, 124] on div at bounding box center [725, 121] width 20 height 40
